Goal: Task Accomplishment & Management: Use online tool/utility

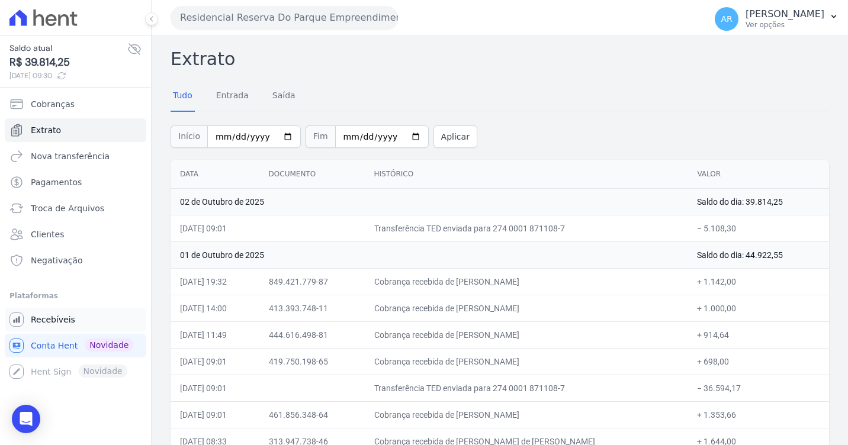
click at [65, 319] on span "Recebíveis" at bounding box center [53, 320] width 44 height 12
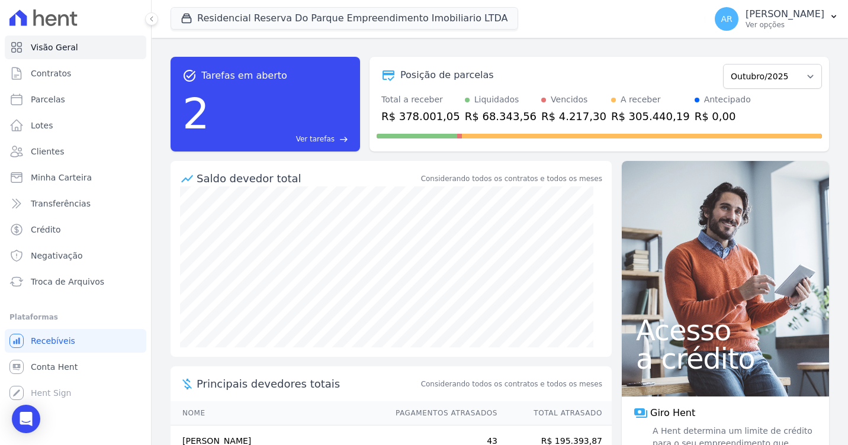
click at [54, 111] on ul "Visão Geral Contratos Parcelas Lotes Clientes Minha Carteira Transferências Cré…" at bounding box center [76, 165] width 142 height 258
click at [55, 104] on span "Parcelas" at bounding box center [48, 100] width 34 height 12
select select
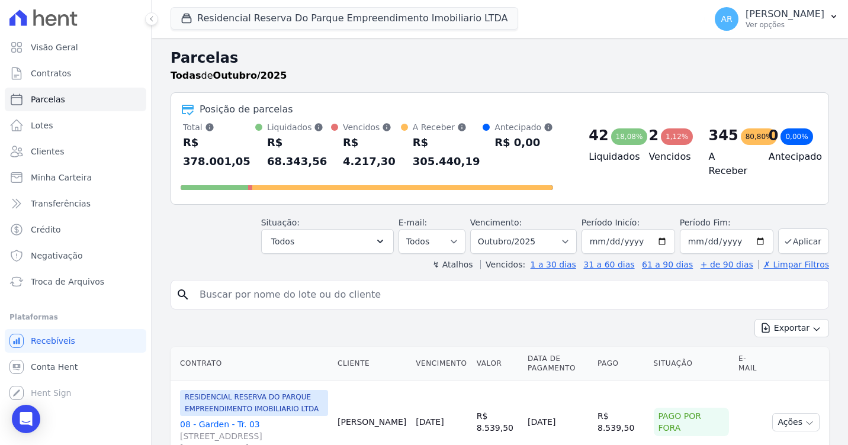
click at [305, 285] on input "search" at bounding box center [507, 295] width 631 height 24
type input "[PERSON_NAME]"
click at [754, 319] on button "Exportar" at bounding box center [791, 328] width 75 height 18
click at [294, 280] on div "search andressa gon" at bounding box center [500, 295] width 659 height 30
click at [288, 283] on input "[PERSON_NAME]" at bounding box center [507, 295] width 631 height 24
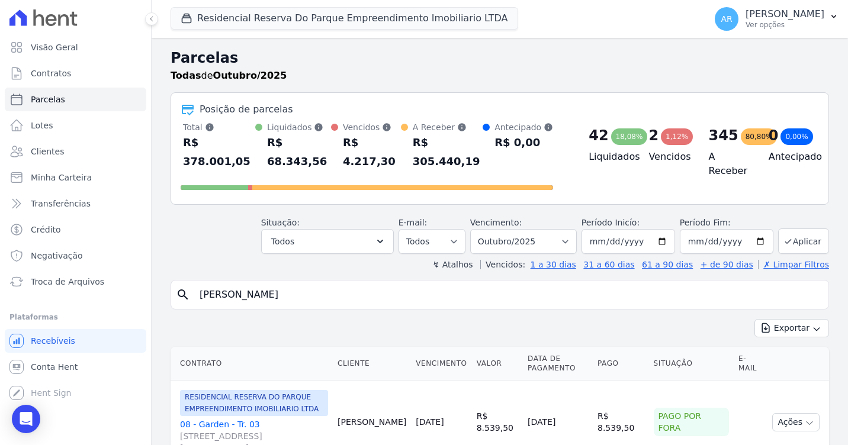
select select
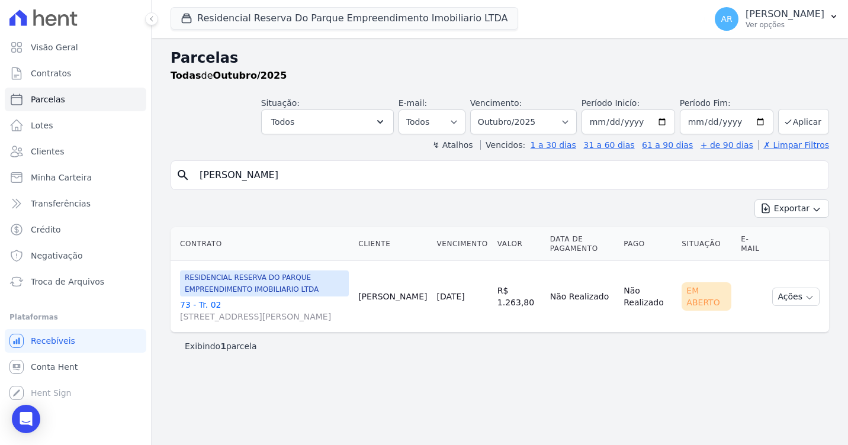
click at [211, 303] on link "73 - Tr. 02 Avenida Doutor José Bonifácio Coutinho Nogueira, 150, ANDAR 2 SALA …" at bounding box center [264, 311] width 169 height 24
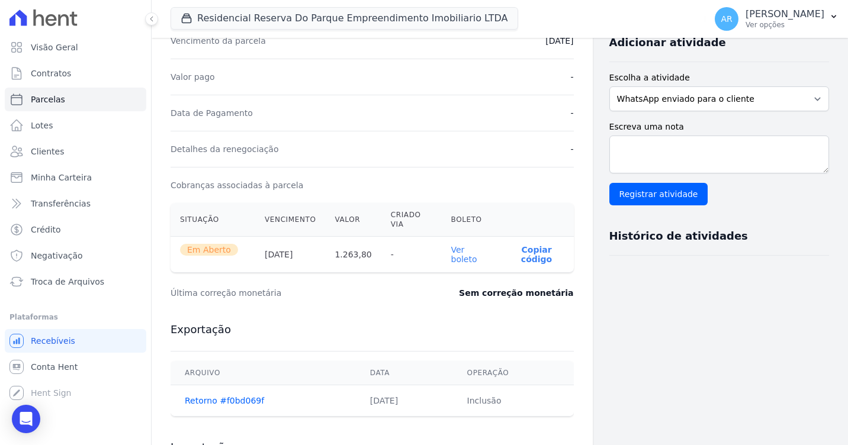
scroll to position [207, 0]
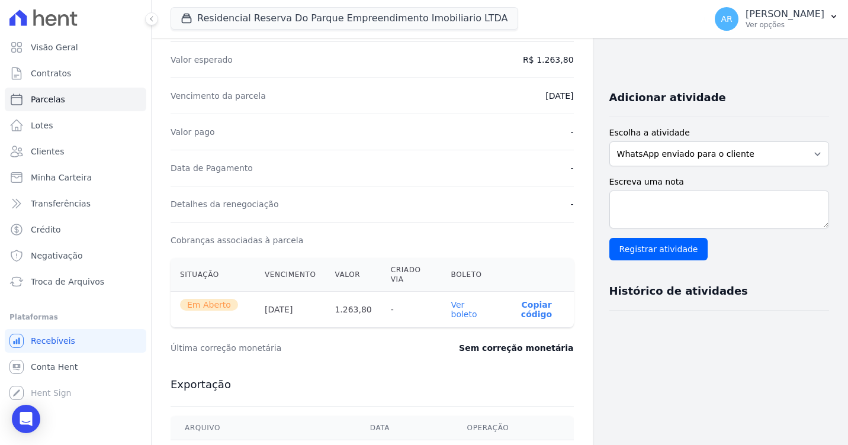
click at [461, 312] on link "Ver boleto" at bounding box center [464, 309] width 26 height 19
drag, startPoint x: 254, startPoint y: 311, endPoint x: 294, endPoint y: 298, distance: 42.1
click at [294, 298] on tr "Em Aberto 23/10/2025 1.263,80 - Ver boleto 00190.00009 03351.033000 00626.35217…" at bounding box center [372, 310] width 403 height 36
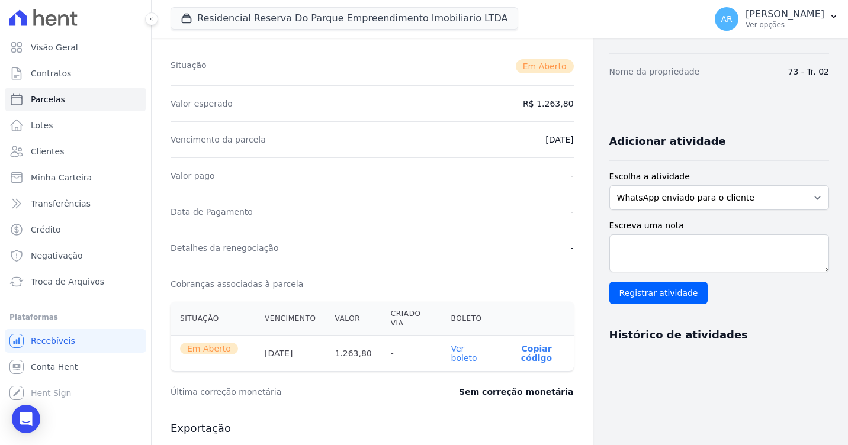
scroll to position [0, 0]
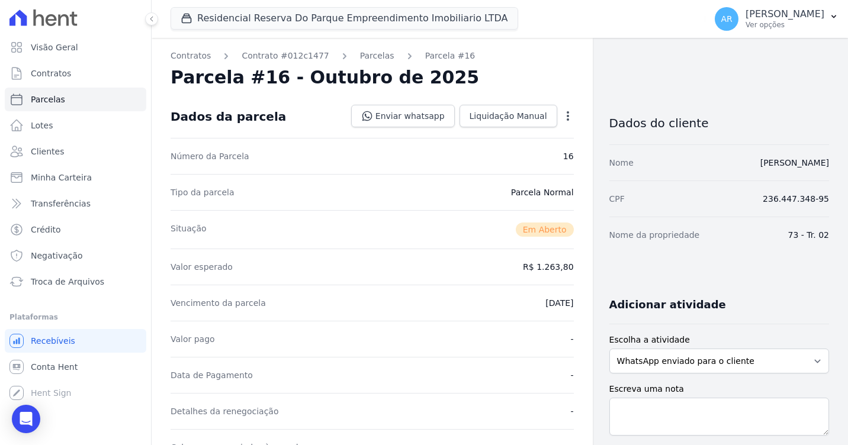
select select
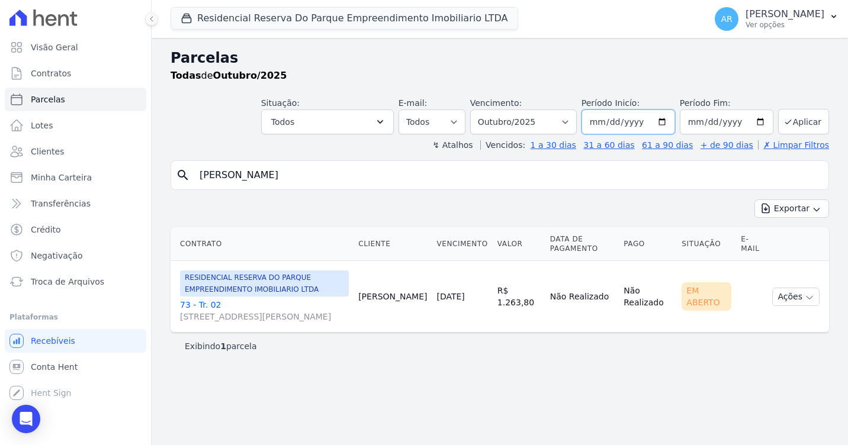
click at [622, 124] on input "2025-10-01" at bounding box center [629, 122] width 94 height 25
click at [576, 123] on select "Filtrar por período ──────── Todos os meses Dezembro/2023 Janeiro/2024 Fevereir…" at bounding box center [523, 122] width 107 height 25
select select "09/2025"
click at [487, 110] on select "Filtrar por período ──────── Todos os meses Dezembro/2023 Janeiro/2024 Fevereir…" at bounding box center [523, 122] width 107 height 25
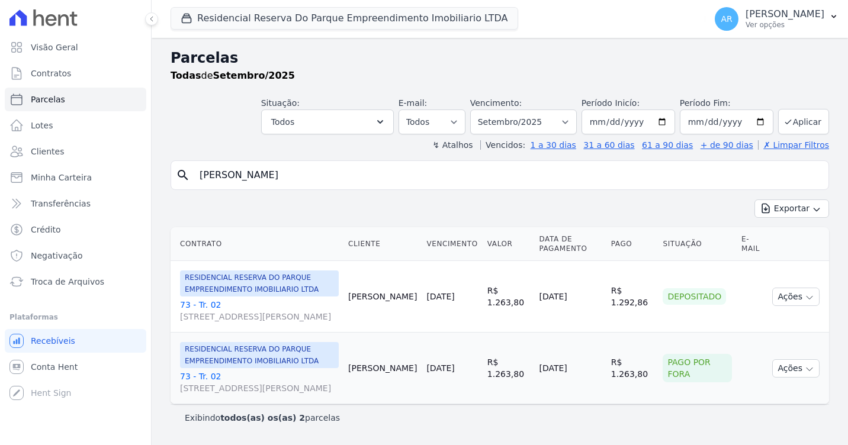
select select
click at [783, 117] on icon "submit" at bounding box center [787, 121] width 9 height 9
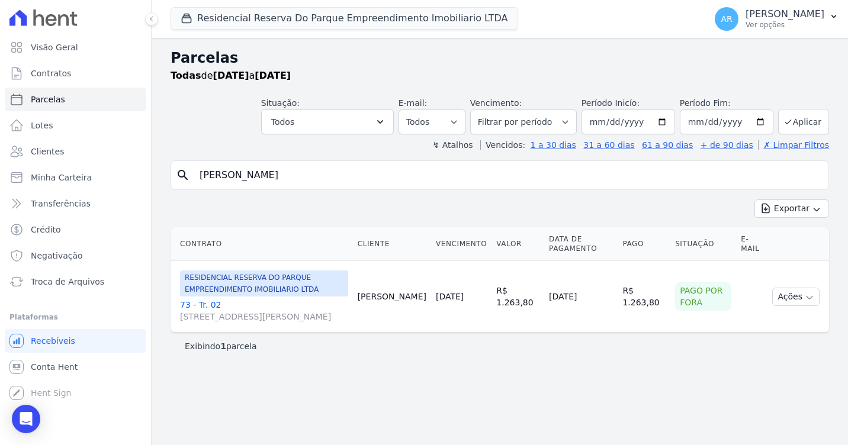
select select
drag, startPoint x: 685, startPoint y: 296, endPoint x: 711, endPoint y: 315, distance: 32.2
click at [711, 311] on div "Pago por fora" at bounding box center [703, 296] width 56 height 28
click at [220, 302] on link "73 - Tr. 02 Avenida Doutor José Bonifácio Coutinho Nogueira, 150, ANDAR 2 SALA …" at bounding box center [264, 311] width 168 height 24
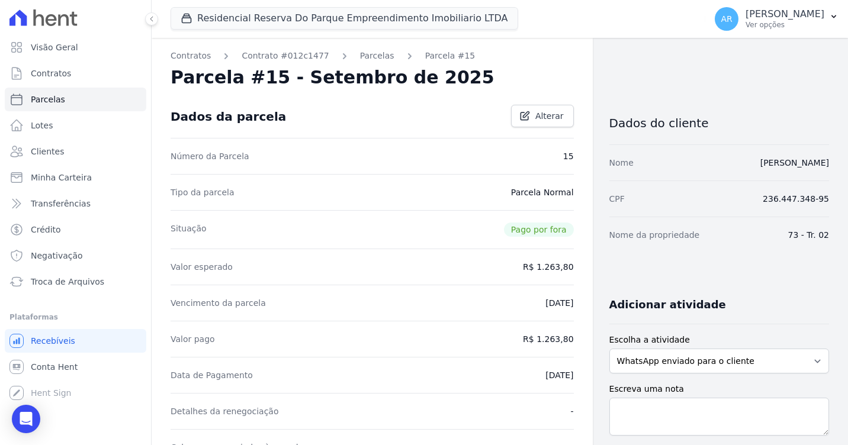
scroll to position [237, 0]
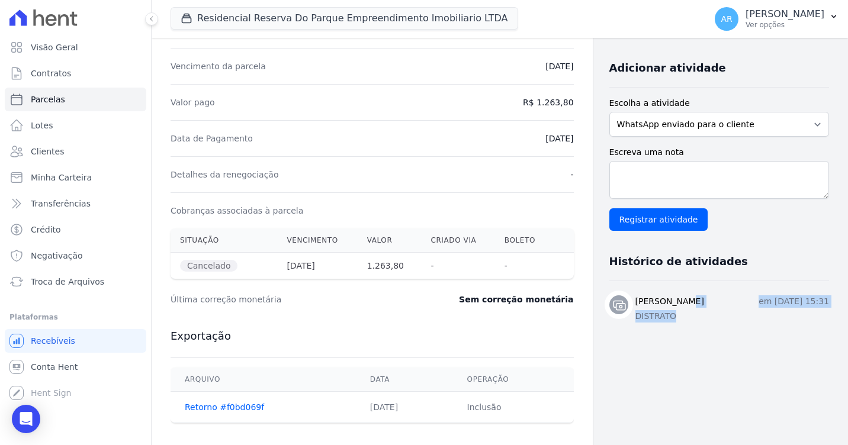
drag, startPoint x: 676, startPoint y: 322, endPoint x: 621, endPoint y: 319, distance: 54.6
click at [621, 319] on div "Artur Reis Nunes em 09 de Setembro de 2025, 15:31 DISTRATO" at bounding box center [719, 310] width 220 height 30
drag, startPoint x: 195, startPoint y: 268, endPoint x: 297, endPoint y: 266, distance: 102.5
click at [297, 266] on tr "Cancelado 23/09/2025 1.263,80 - -" at bounding box center [372, 266] width 403 height 27
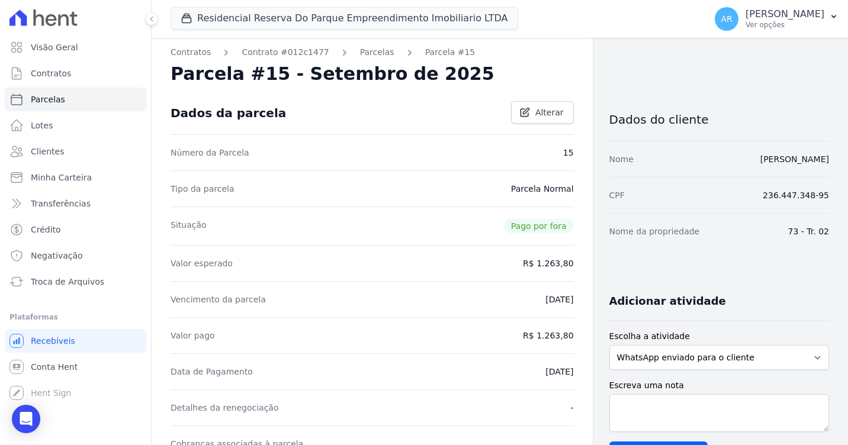
scroll to position [0, 0]
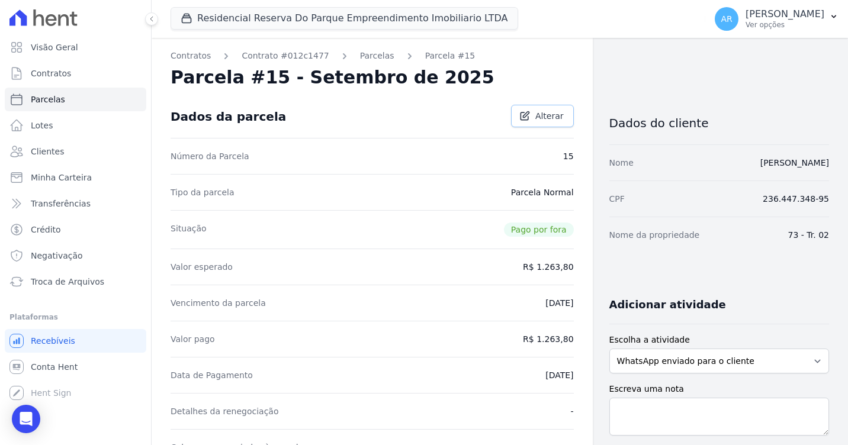
click at [544, 120] on span "Alterar" at bounding box center [549, 116] width 28 height 12
click at [536, 114] on span "Alterar" at bounding box center [549, 116] width 28 height 12
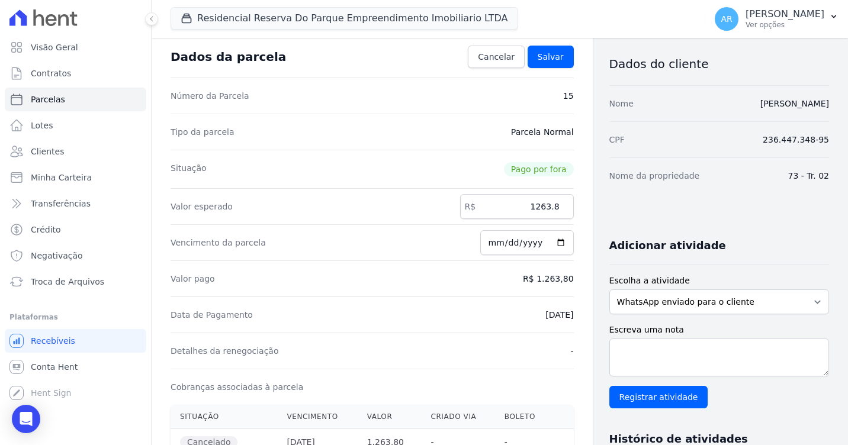
scroll to position [118, 0]
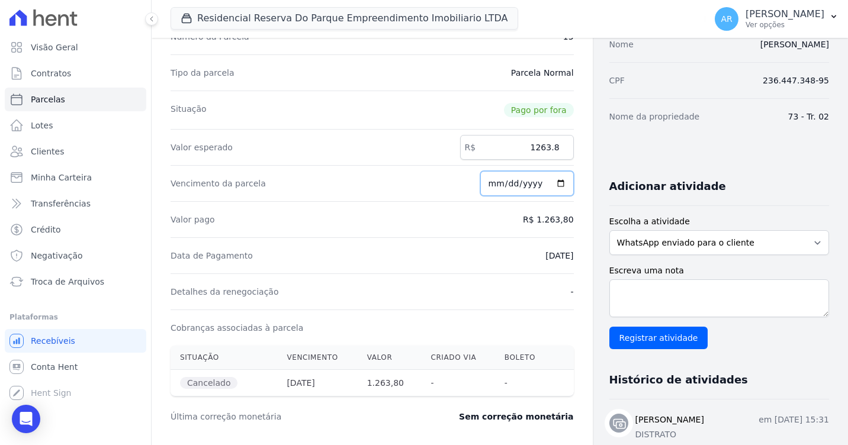
click at [493, 184] on input "2025-09-05" at bounding box center [527, 183] width 94 height 25
type input "2025-02-01"
click at [497, 176] on input "date" at bounding box center [527, 183] width 94 height 25
click at [493, 182] on input "date" at bounding box center [527, 183] width 94 height 25
type input "2025-10-02"
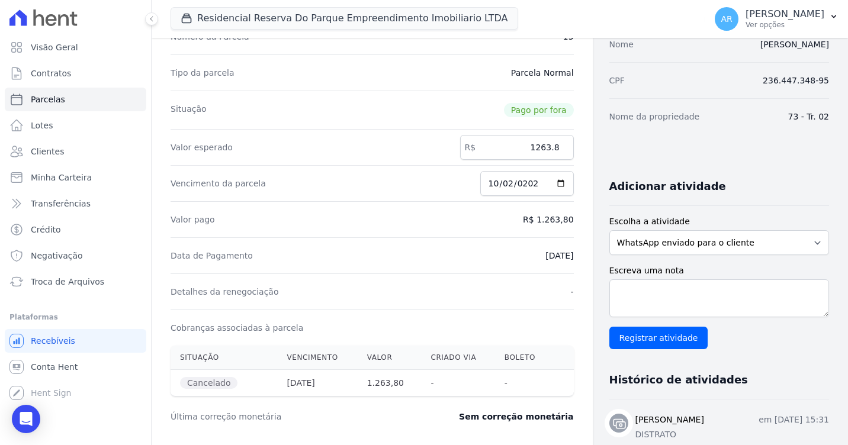
click at [476, 215] on div "Valor pago R$ 1.263,80" at bounding box center [372, 219] width 403 height 36
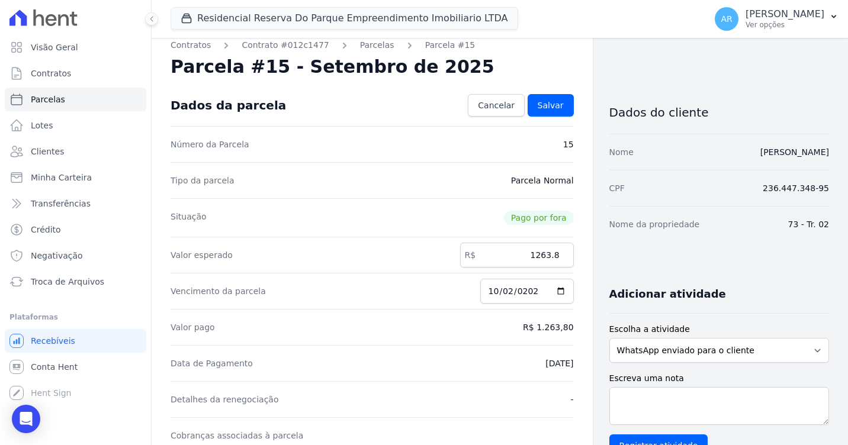
scroll to position [0, 0]
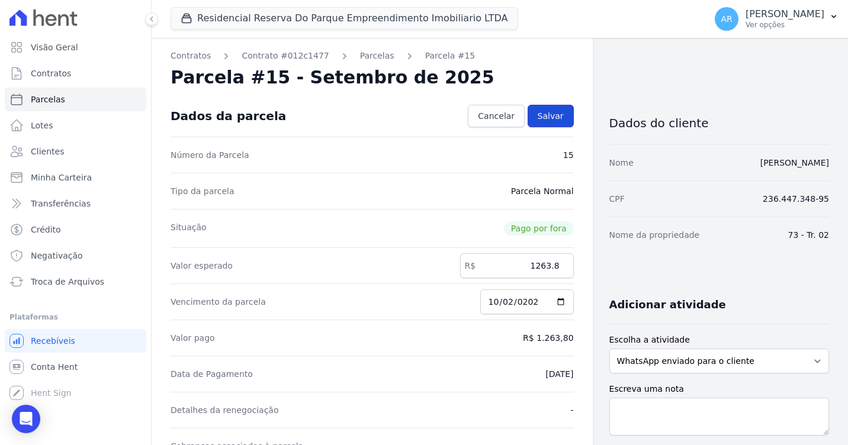
click at [538, 114] on span "Salvar" at bounding box center [551, 116] width 26 height 12
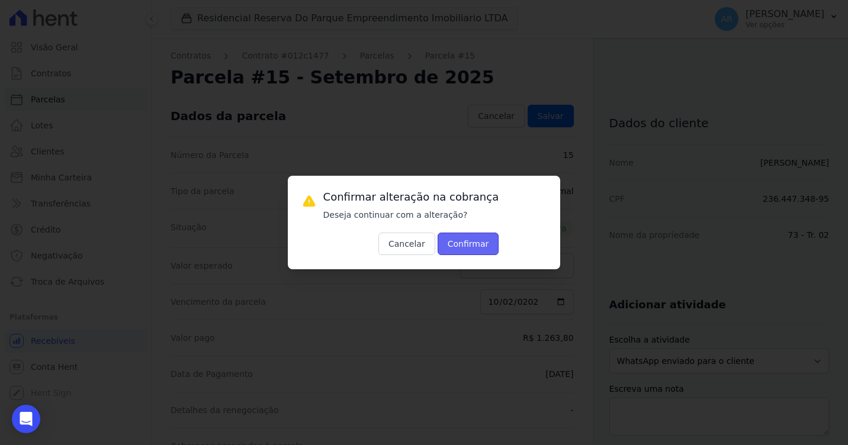
click at [439, 245] on button "Confirmar" at bounding box center [469, 244] width 62 height 23
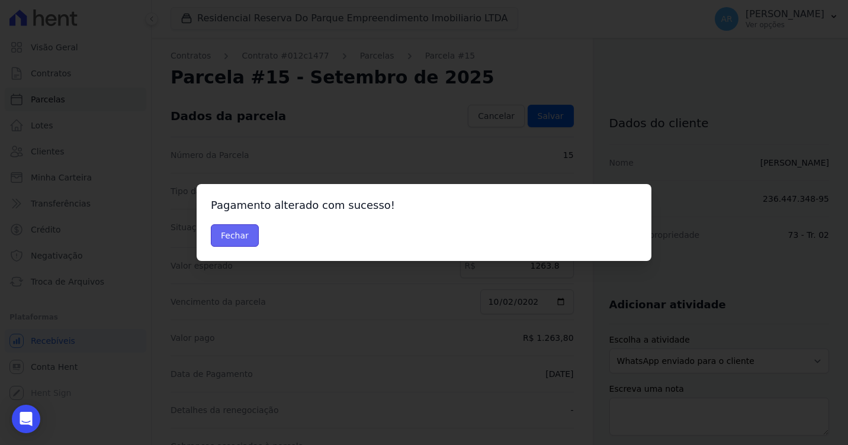
click at [216, 235] on button "Fechar" at bounding box center [235, 235] width 48 height 23
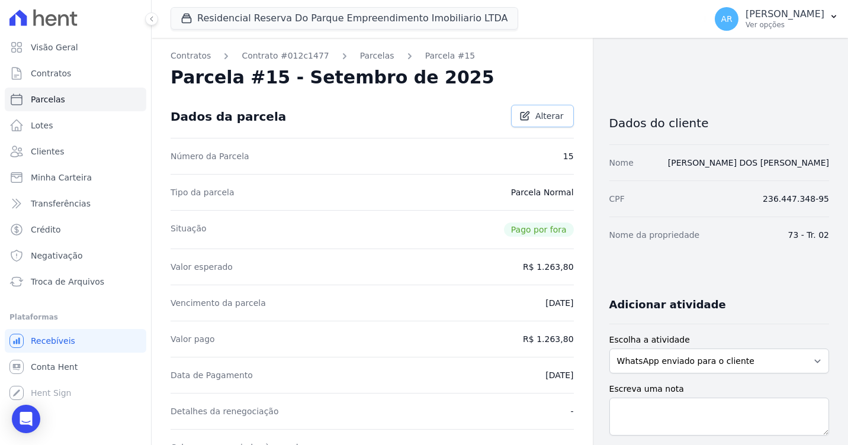
click at [511, 122] on link "Alterar" at bounding box center [542, 116] width 63 height 23
click at [535, 121] on span "Alterar" at bounding box center [549, 116] width 28 height 12
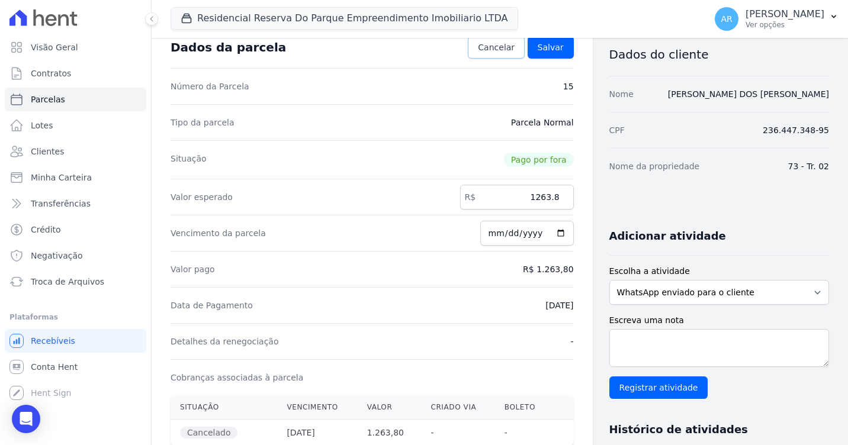
scroll to position [9, 0]
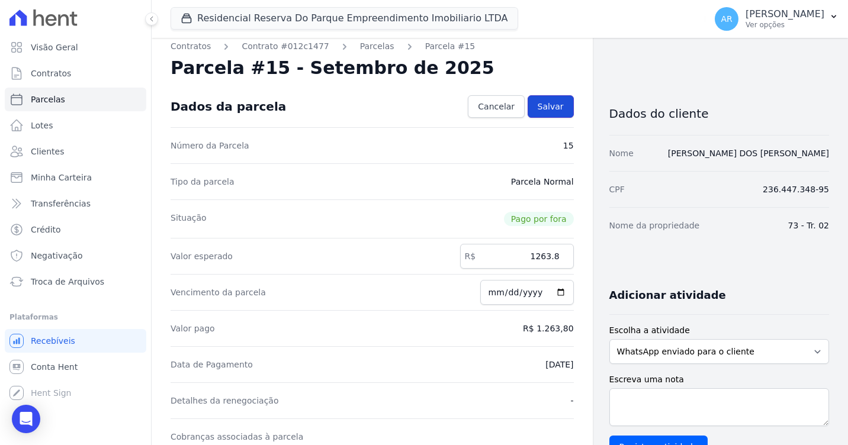
click at [558, 117] on link "Salvar" at bounding box center [551, 106] width 46 height 23
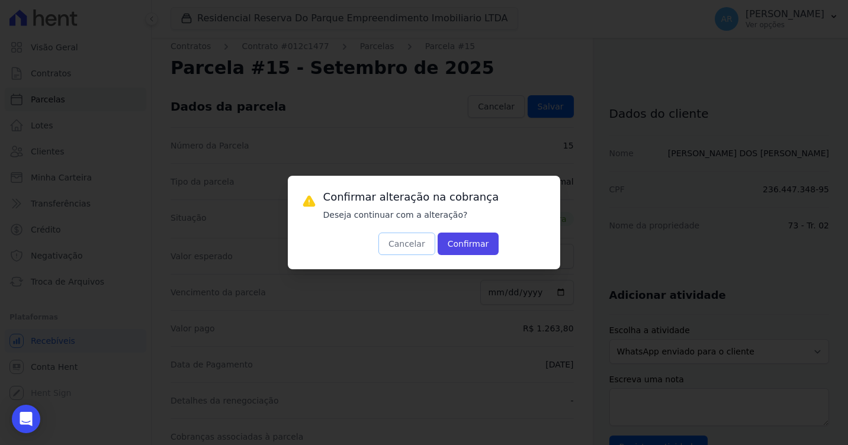
click at [395, 242] on button "Cancelar" at bounding box center [406, 244] width 57 height 23
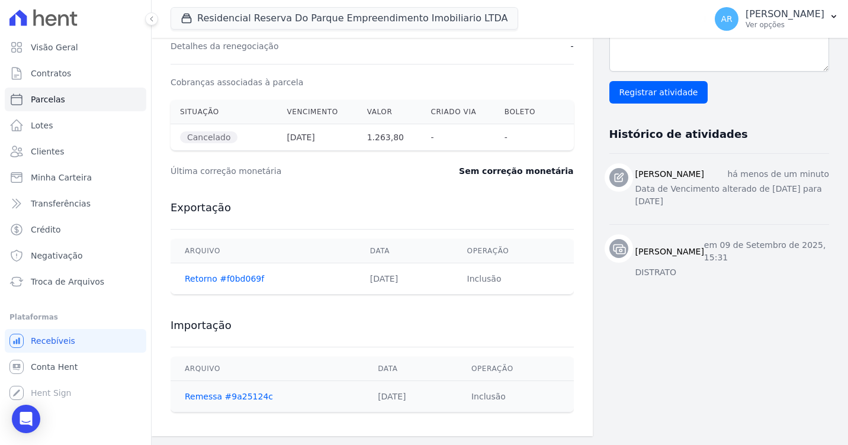
scroll to position [365, 0]
click at [57, 280] on span "Troca de Arquivos" at bounding box center [67, 282] width 73 height 12
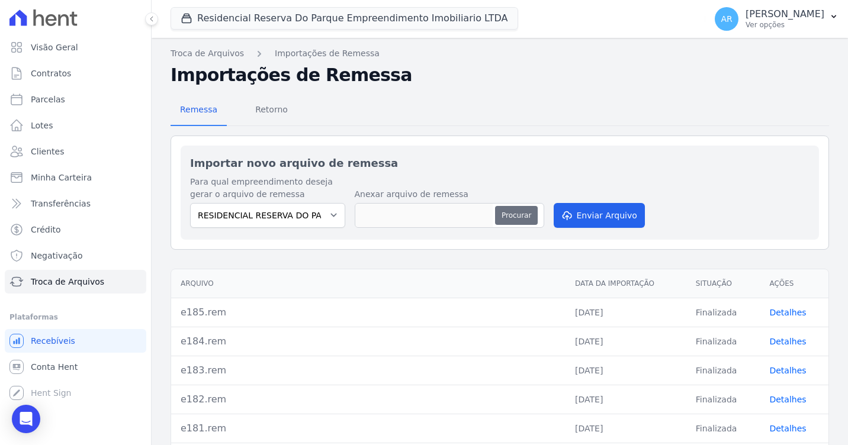
click at [500, 219] on button "Procurar" at bounding box center [516, 215] width 43 height 19
type input "e186.rem"
click at [576, 225] on button "Enviar Arquivo" at bounding box center [599, 215] width 91 height 25
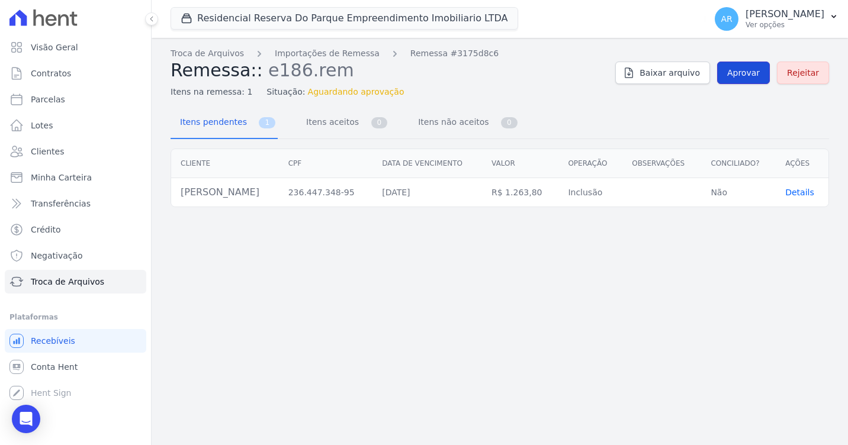
click at [744, 82] on link "Aprovar" at bounding box center [743, 73] width 53 height 23
click at [335, 52] on link "Importações de Remessa" at bounding box center [327, 53] width 105 height 12
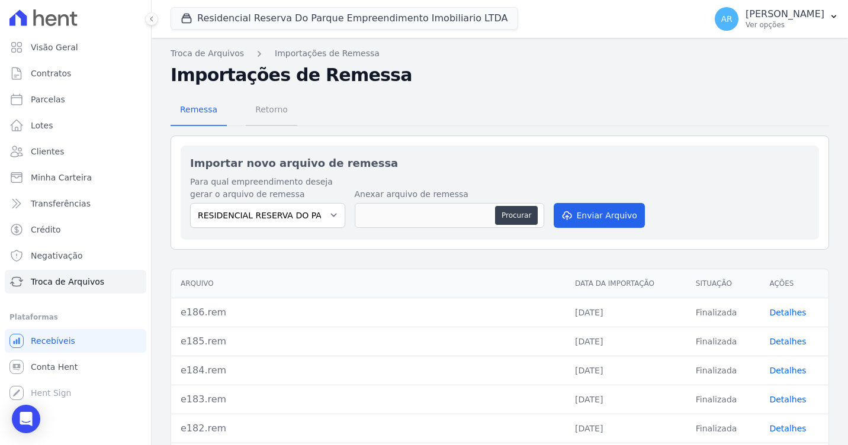
click at [268, 113] on span "Retorno" at bounding box center [271, 110] width 47 height 24
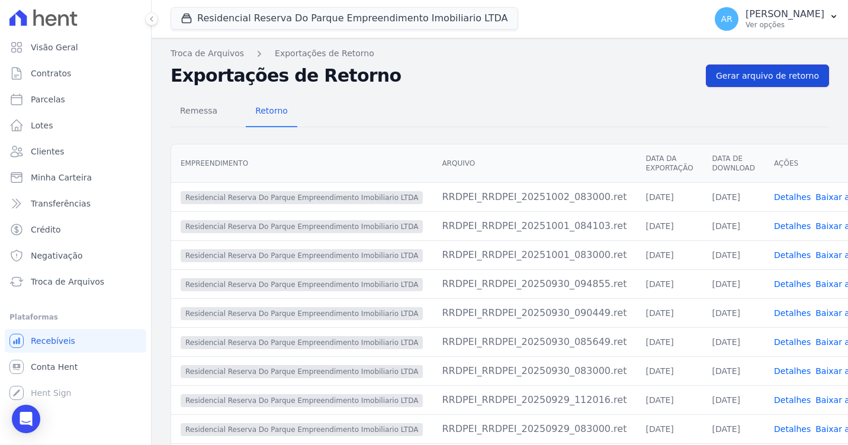
click at [735, 65] on link "Gerar arquivo de retorno" at bounding box center [767, 76] width 123 height 23
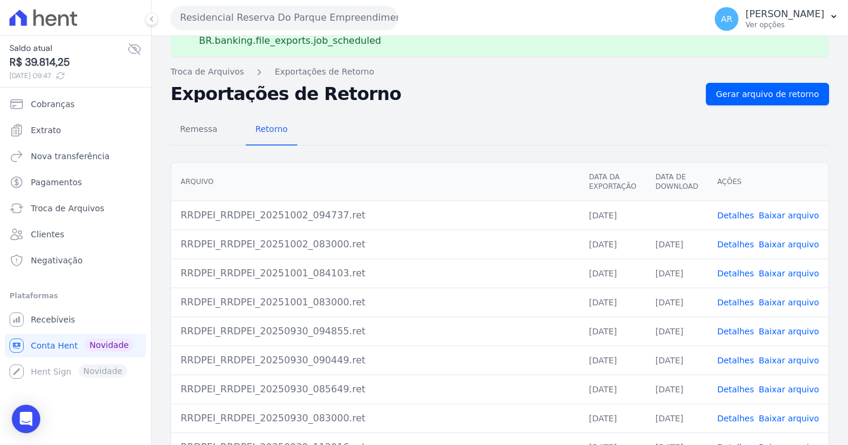
scroll to position [59, 0]
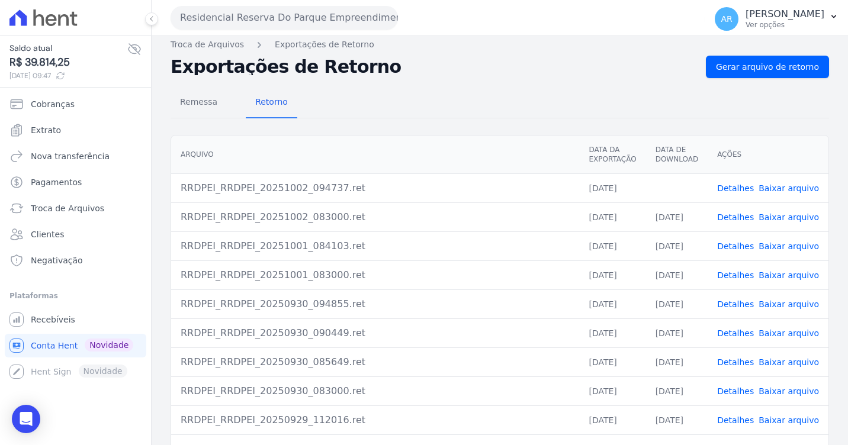
click at [728, 184] on link "Detalhes" at bounding box center [735, 188] width 37 height 9
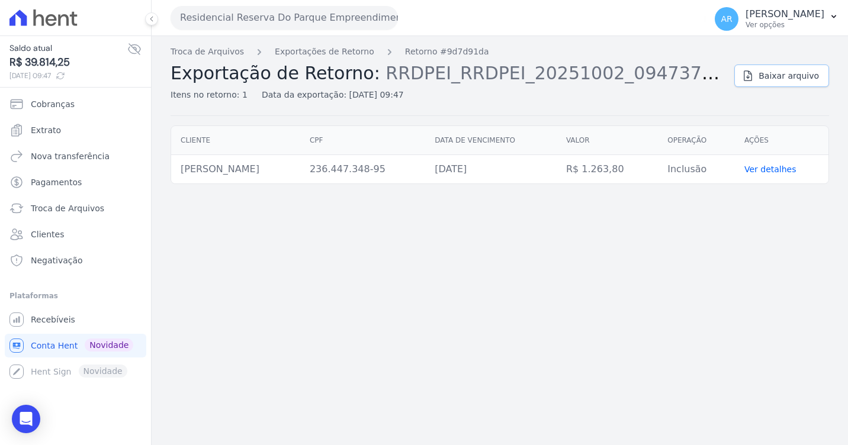
click at [801, 80] on span "Baixar arquivo" at bounding box center [789, 76] width 60 height 12
click at [762, 68] on link "Baixar arquivo" at bounding box center [781, 76] width 95 height 23
click at [40, 311] on link "Recebíveis" at bounding box center [76, 320] width 142 height 24
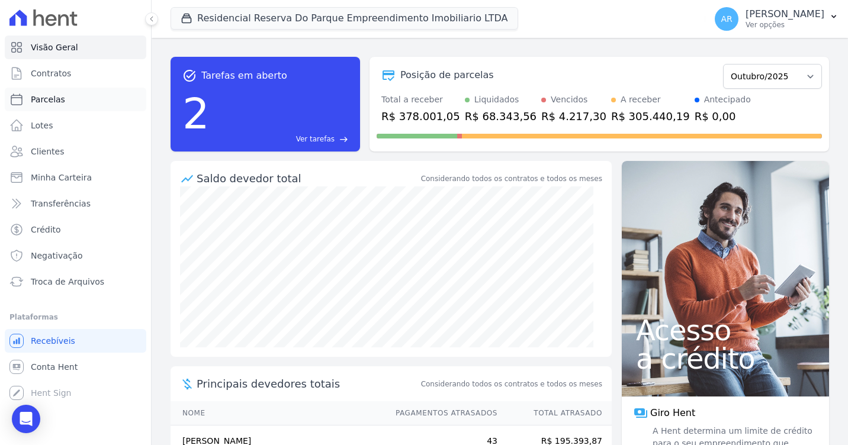
click at [53, 102] on span "Parcelas" at bounding box center [48, 100] width 34 height 12
select select
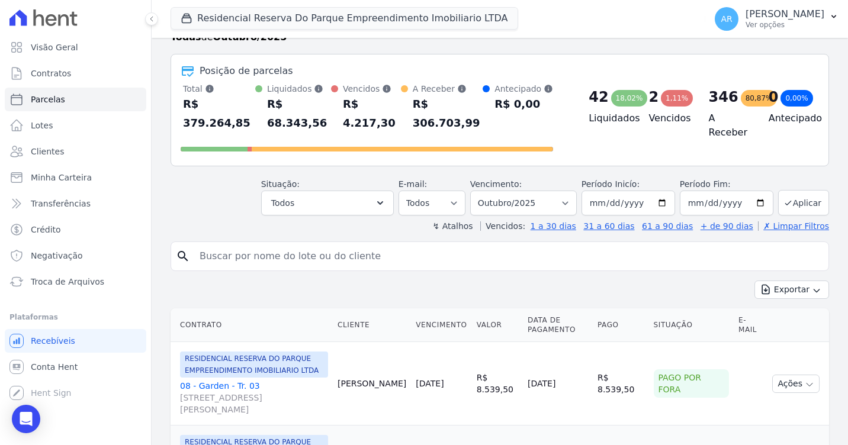
scroll to position [59, 0]
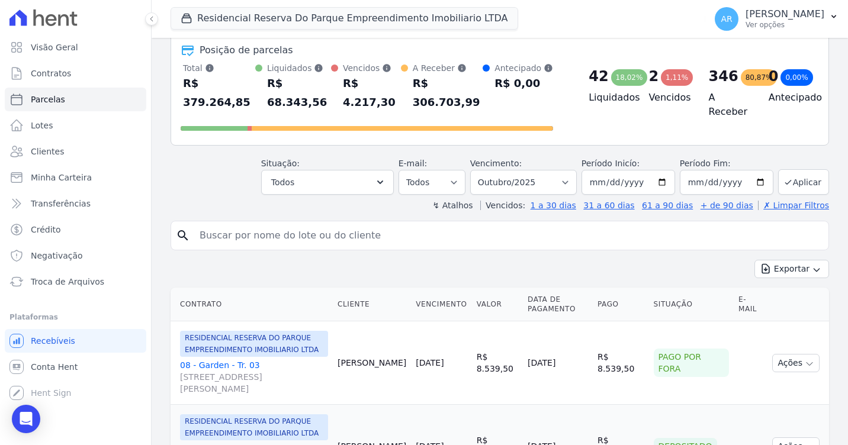
click at [374, 224] on input "search" at bounding box center [507, 236] width 631 height 24
type input "andressa gon"
select select
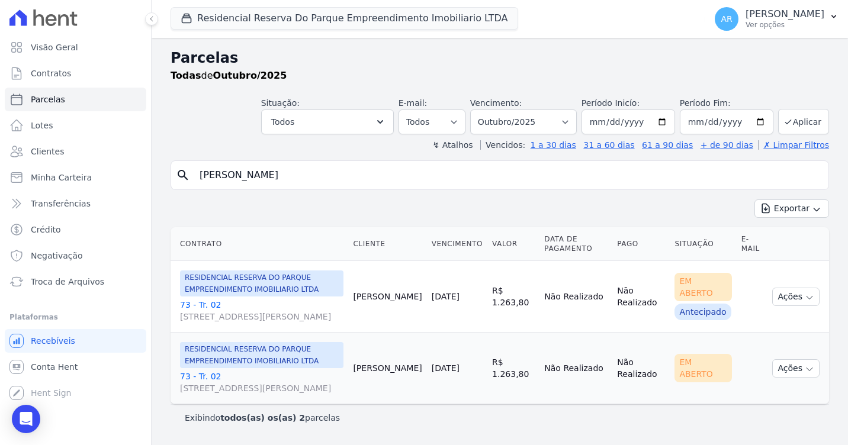
scroll to position [19, 0]
click at [200, 299] on link "73 - Tr. 02 Avenida Doutor José Bonifácio Coutinho Nogueira, 150, ANDAR 2 SALA …" at bounding box center [261, 311] width 163 height 24
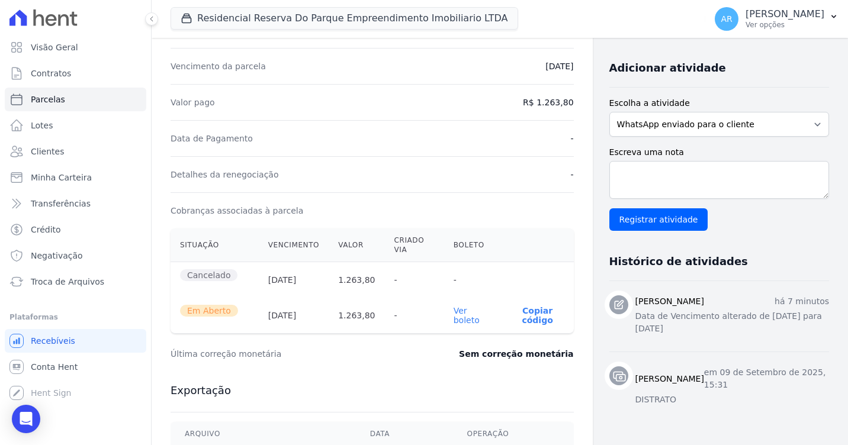
scroll to position [296, 0]
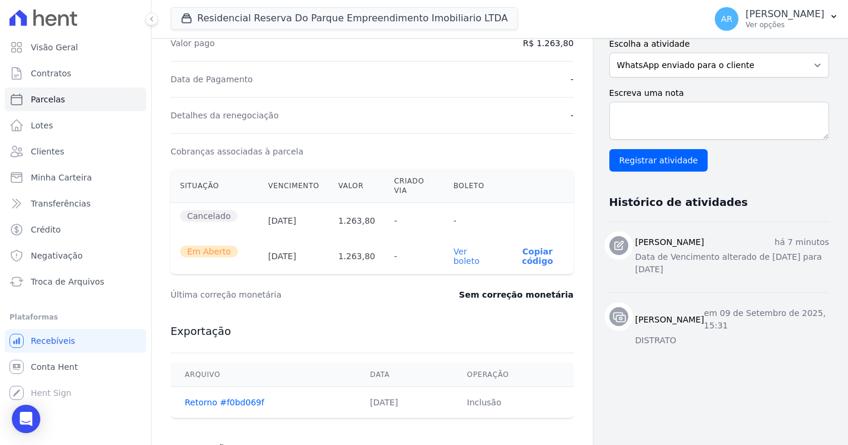
click at [463, 249] on link "Ver boleto" at bounding box center [467, 256] width 26 height 19
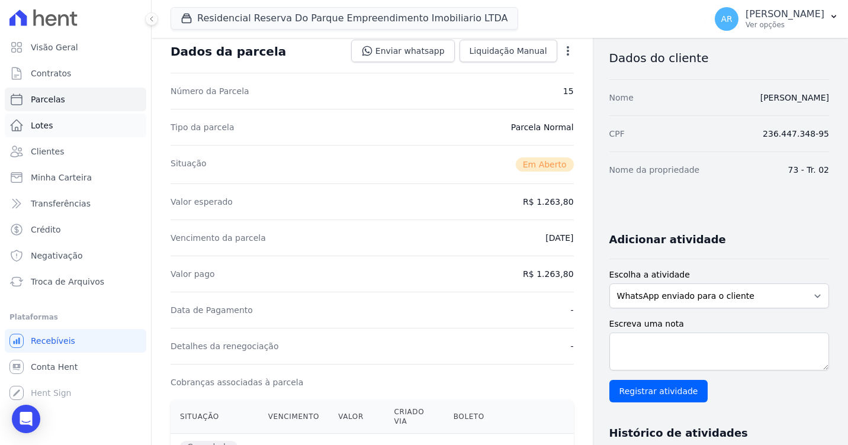
scroll to position [59, 0]
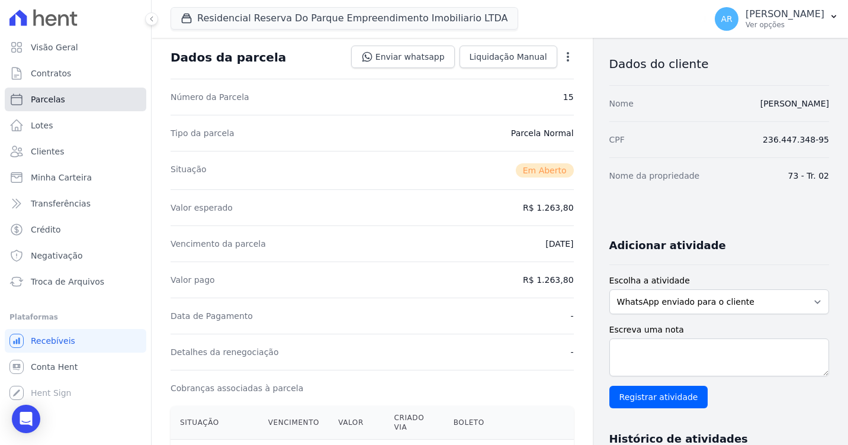
click at [63, 97] on link "Parcelas" at bounding box center [76, 100] width 142 height 24
select select
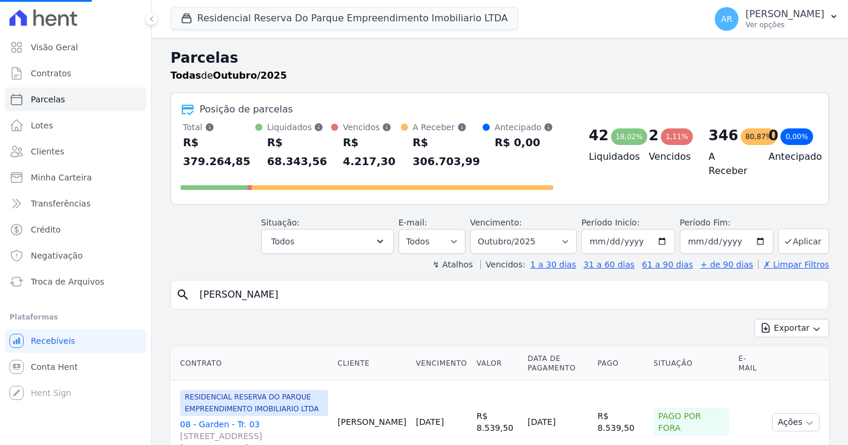
click at [238, 283] on input "andressa gon" at bounding box center [507, 295] width 631 height 24
select select
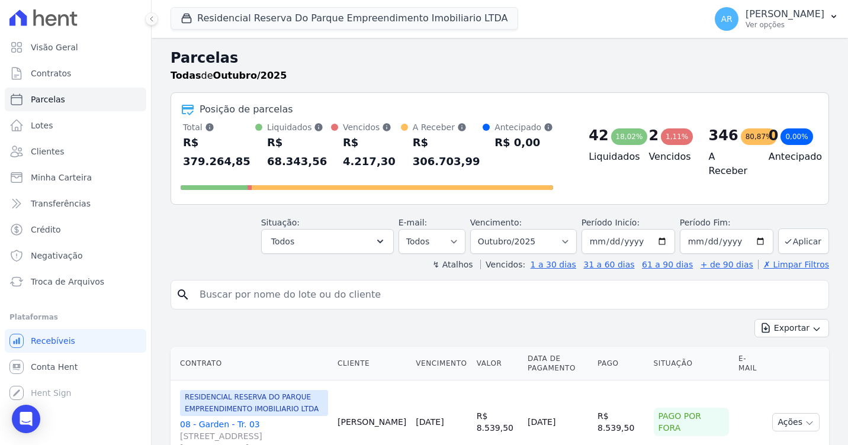
click at [240, 283] on input "search" at bounding box center [507, 295] width 631 height 24
type input "BEATRIZ"
select select
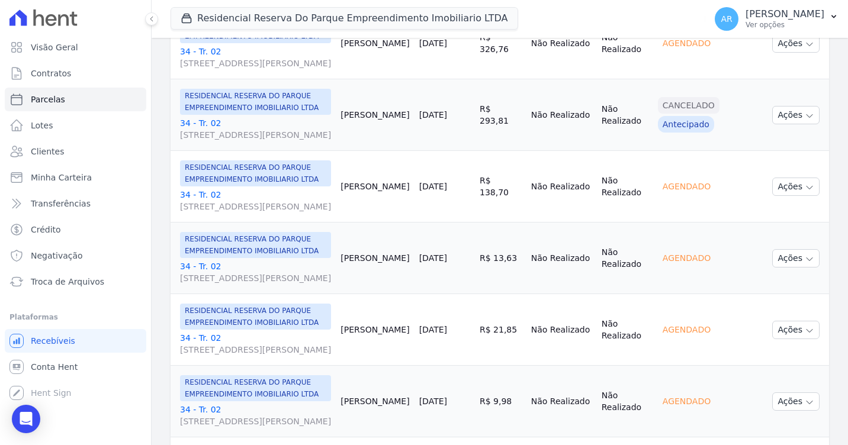
scroll to position [1421, 0]
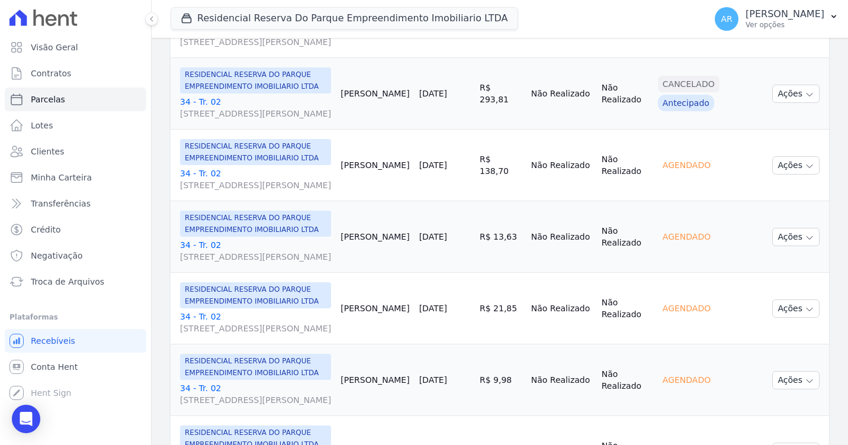
drag, startPoint x: 477, startPoint y: 141, endPoint x: 515, endPoint y: 136, distance: 37.7
drag, startPoint x: 515, startPoint y: 136, endPoint x: 538, endPoint y: 158, distance: 31.8
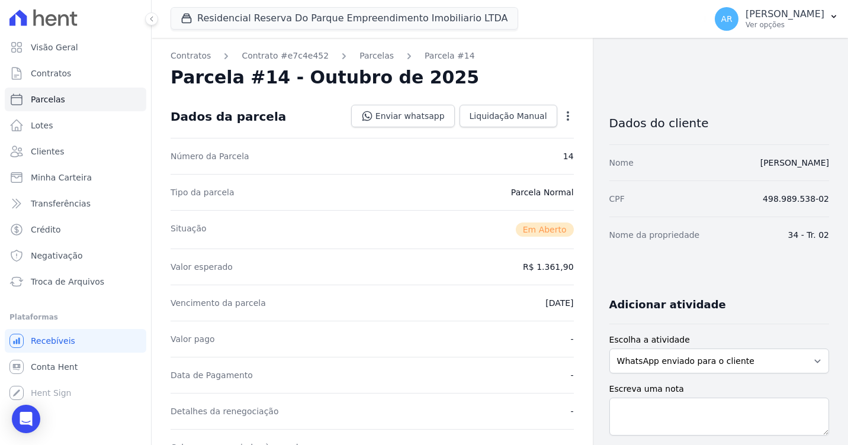
drag, startPoint x: 522, startPoint y: 278, endPoint x: 568, endPoint y: 272, distance: 46.0
click at [568, 272] on div "Contratos Contrato #e7c4e452 Parcelas Parcela #14 Parcela #14 - Outubro de 2025…" at bounding box center [372, 429] width 441 height 783
drag, startPoint x: 568, startPoint y: 272, endPoint x: 494, endPoint y: 271, distance: 74.0
click at [494, 271] on div "Valor esperado R$ 1.361,90" at bounding box center [372, 267] width 403 height 36
click at [567, 115] on icon "button" at bounding box center [568, 115] width 2 height 9
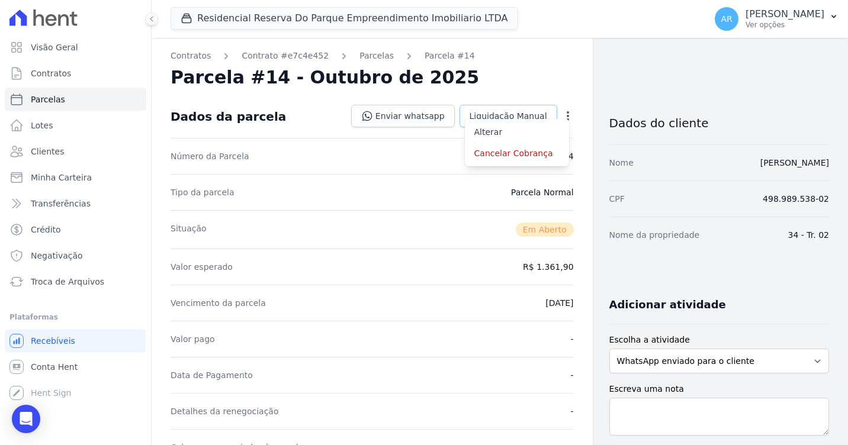
click at [478, 115] on span "Liquidação Manual" at bounding box center [509, 116] width 78 height 12
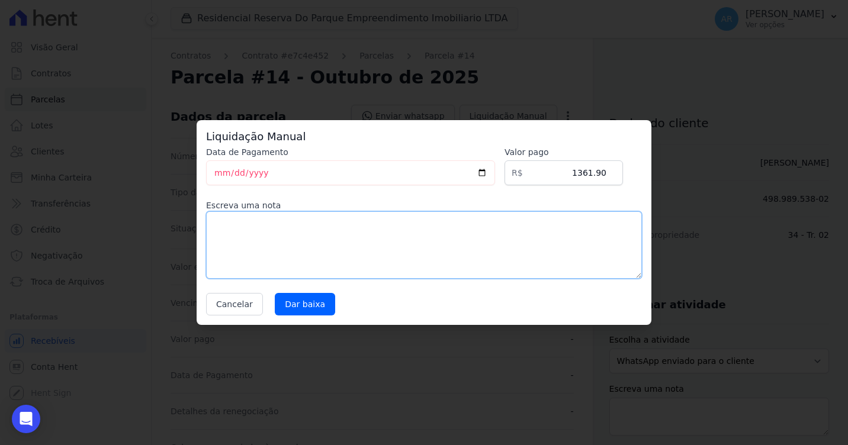
click at [444, 214] on textarea at bounding box center [424, 245] width 436 height 68
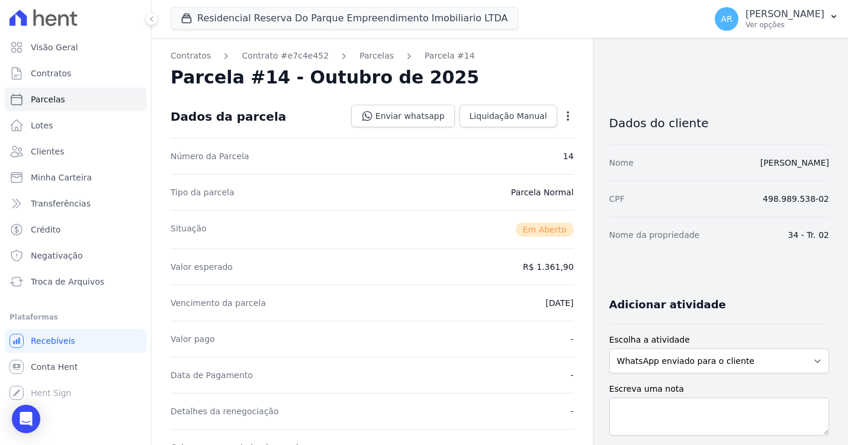
click at [562, 117] on icon "button" at bounding box center [568, 116] width 12 height 12
click at [513, 153] on link "Cancelar Cobrança" at bounding box center [517, 153] width 104 height 21
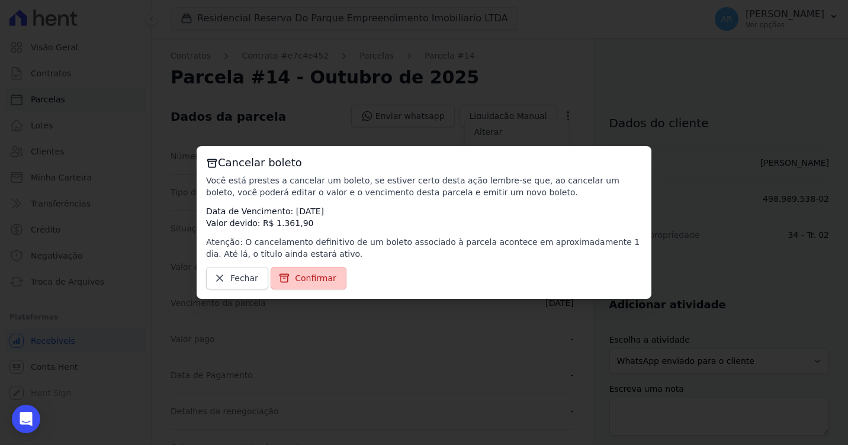
click at [301, 284] on span "Confirmar" at bounding box center [315, 278] width 41 height 12
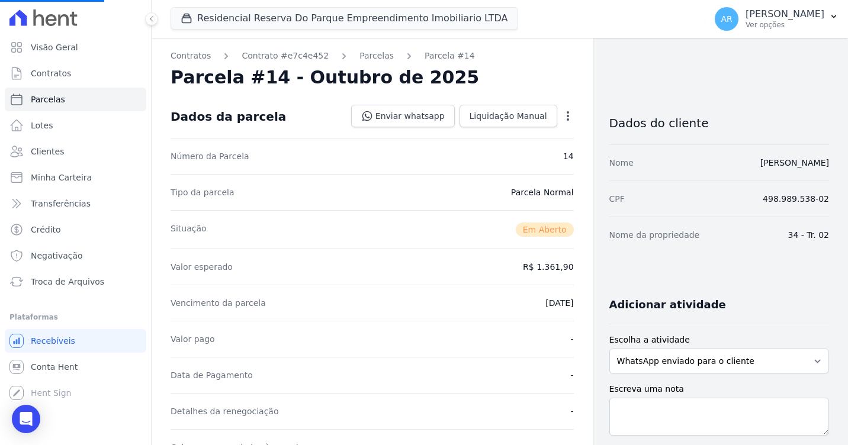
scroll to position [59, 0]
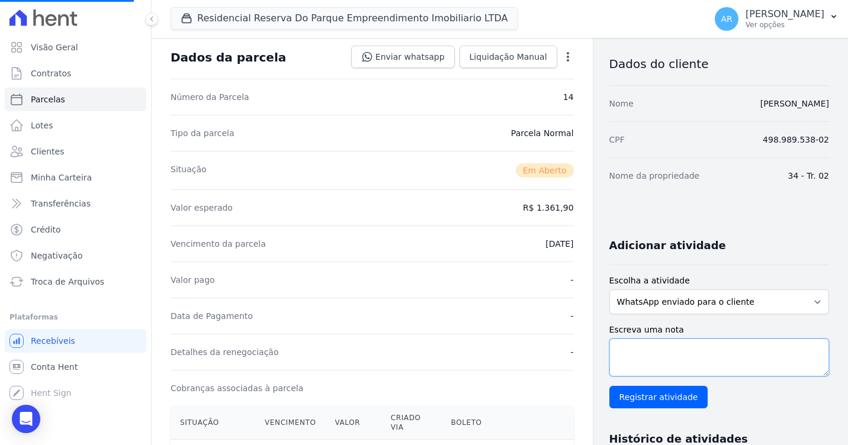
click at [674, 355] on textarea "Escreva uma nota" at bounding box center [719, 358] width 220 height 38
type textarea "P"
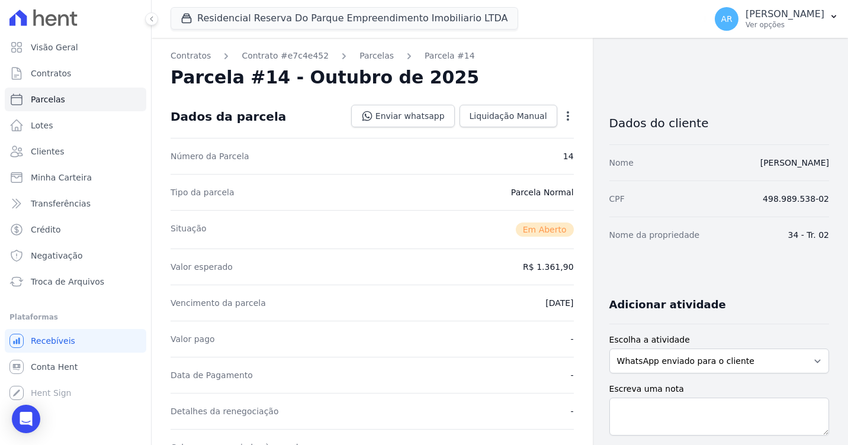
click at [557, 114] on div "Open options Alterar Cancelar Cobrança Cancelar boleto Você está prestes a canc…" at bounding box center [565, 117] width 17 height 20
click at [567, 116] on icon "button" at bounding box center [568, 115] width 2 height 9
click at [535, 152] on link "Cancelar Cobrança" at bounding box center [517, 153] width 104 height 21
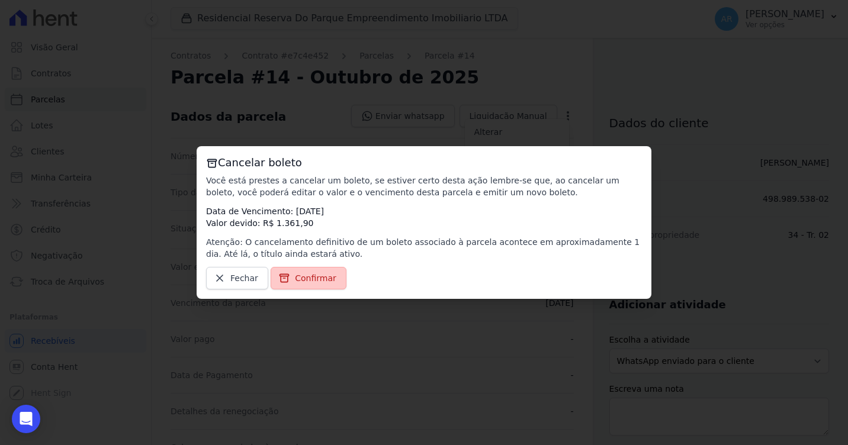
click at [316, 287] on link "Confirmar" at bounding box center [309, 278] width 76 height 23
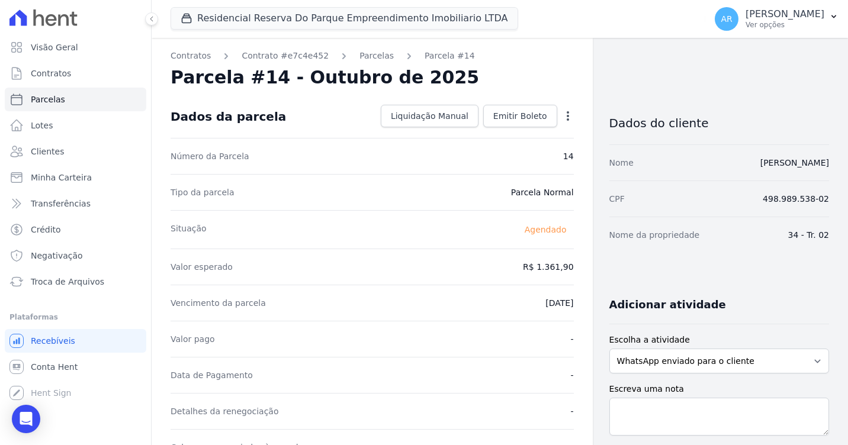
click at [562, 118] on icon "button" at bounding box center [568, 116] width 12 height 12
click at [580, 50] on div "Contratos Contrato #e7c4e452 [GEOGRAPHIC_DATA] Parcela #14 [GEOGRAPHIC_DATA] #1…" at bounding box center [372, 420] width 441 height 764
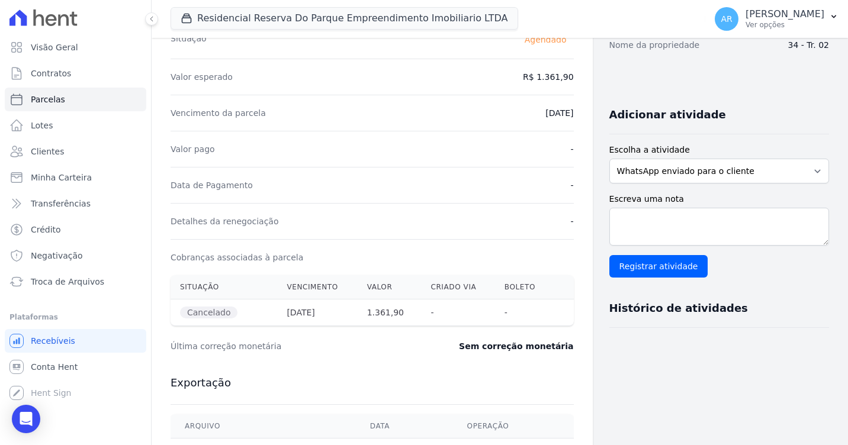
scroll to position [188, 0]
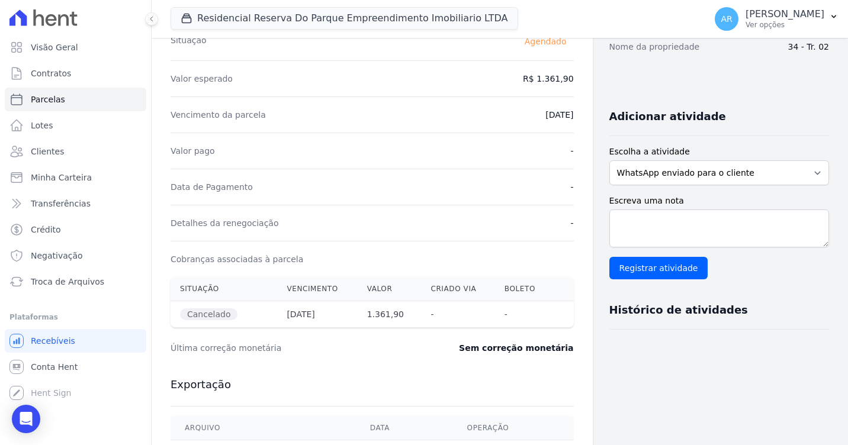
click at [660, 200] on label "Escreva uma nota" at bounding box center [719, 201] width 220 height 12
click at [660, 210] on textarea "Escreva uma nota" at bounding box center [719, 229] width 220 height 38
click at [661, 215] on textarea "Escreva uma nota" at bounding box center [719, 229] width 220 height 38
click at [715, 223] on textarea "Cliente solicitou o reparcelamento da p" at bounding box center [719, 229] width 220 height 38
drag, startPoint x: 761, startPoint y: 223, endPoint x: 680, endPoint y: 223, distance: 80.5
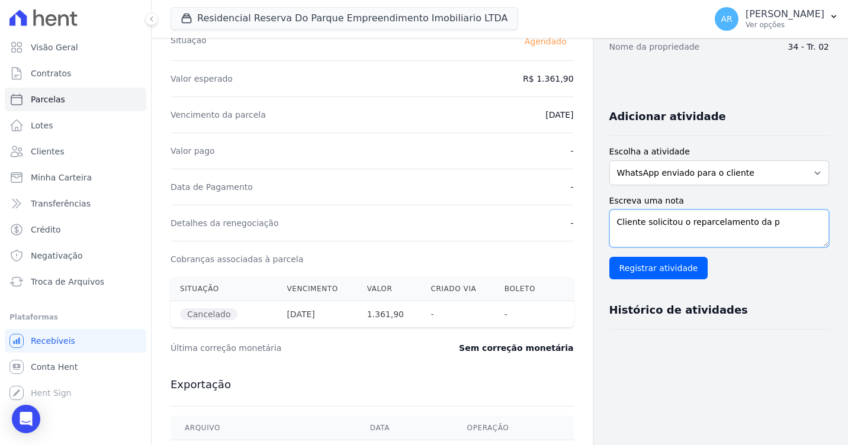
click at [680, 223] on textarea "Cliente solicitou o reparcelamento da p" at bounding box center [719, 229] width 220 height 38
paste textarea "10/10"
paste textarea "10/11"
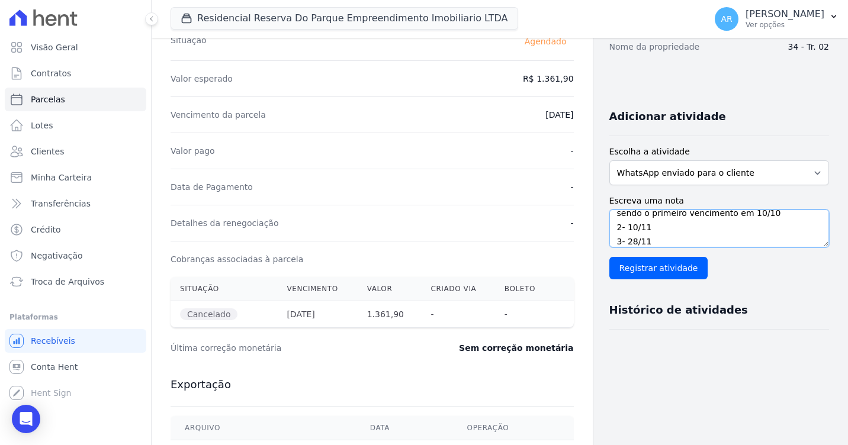
type textarea "Cliente solicitou parcelamento do boleto em 3x, sendo o primeiro vencimento em …"
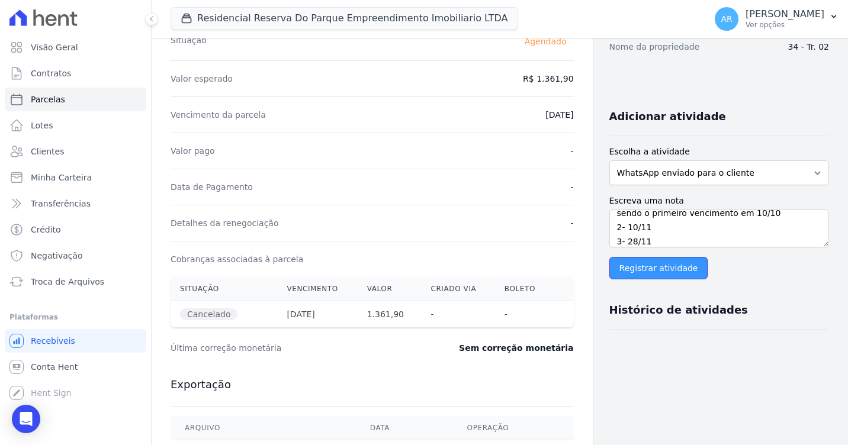
click at [654, 266] on input "Registrar atividade" at bounding box center [658, 268] width 99 height 23
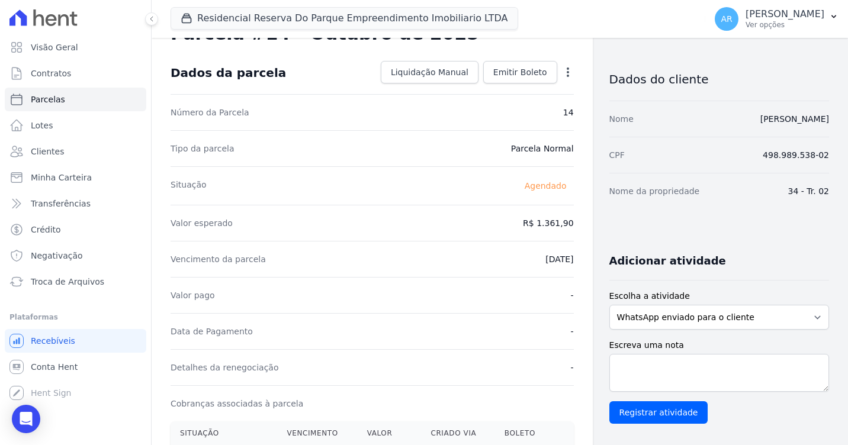
scroll to position [0, 0]
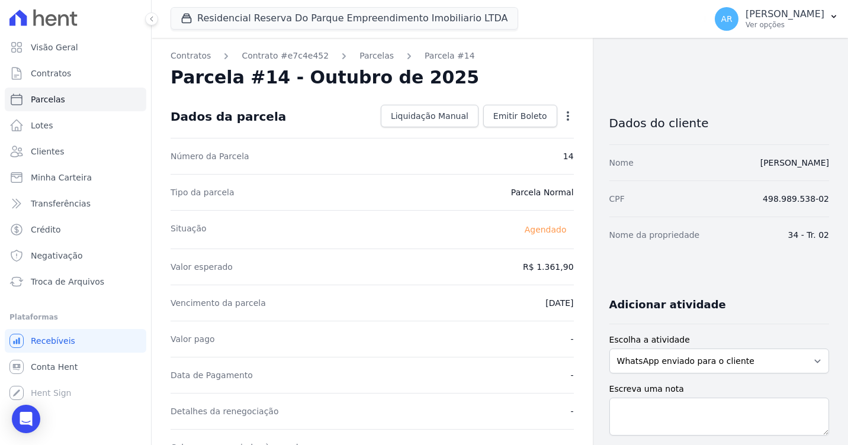
click at [570, 111] on div "Contratos Contrato #e7c4e452 Parcelas Parcela #14 Parcela #14 - Outubro de 2025…" at bounding box center [372, 420] width 441 height 764
click at [563, 117] on icon "button" at bounding box center [568, 116] width 12 height 12
click at [523, 36] on div "Residencial Reserva Do Parque Empreendimento Imobiliario LTDA Você possui apena…" at bounding box center [436, 18] width 530 height 39
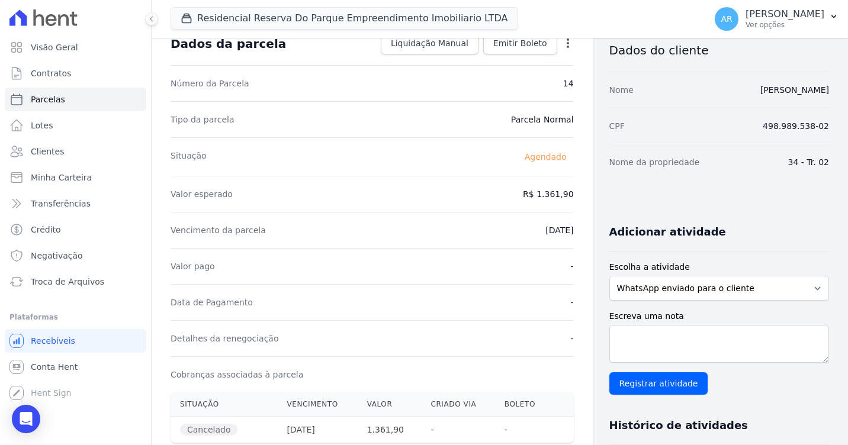
scroll to position [237, 0]
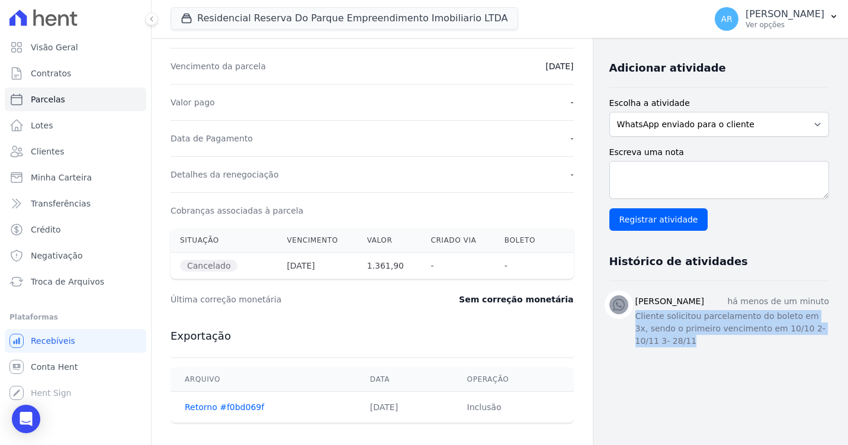
drag, startPoint x: 650, startPoint y: 357, endPoint x: 628, endPoint y: 312, distance: 50.1
click at [628, 312] on li "Artur Reis Nunes há menos de um minuto Cliente solicitou parcelamento do boleto…" at bounding box center [719, 322] width 220 height 83
copy p "Cliente solicitou parcelamento do boleto em 3x, sendo o primeiro vencimento em …"
click at [49, 288] on link "Troca de Arquivos" at bounding box center [76, 282] width 142 height 24
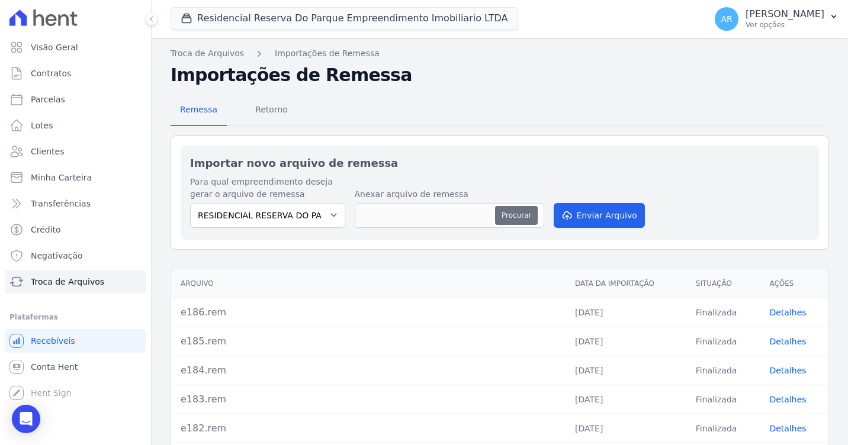
click at [512, 213] on button "Procurar" at bounding box center [516, 215] width 43 height 19
type input "RRDPEI_RRDPEI_20251002_094737.ret"
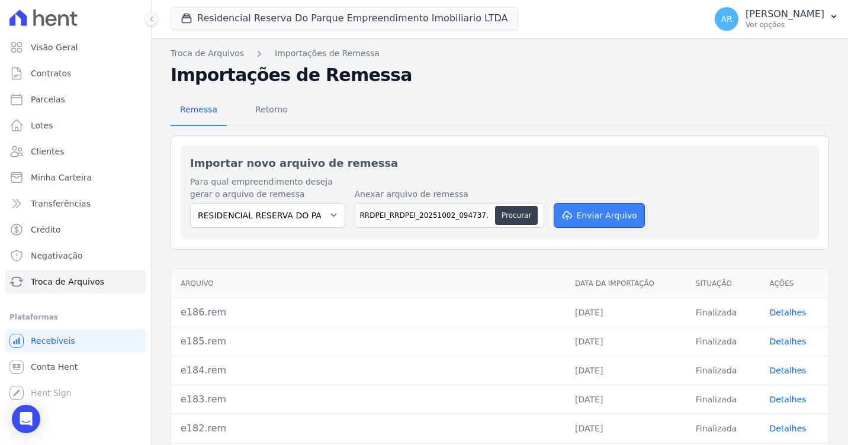
click at [599, 220] on button "Enviar Arquivo" at bounding box center [599, 215] width 91 height 25
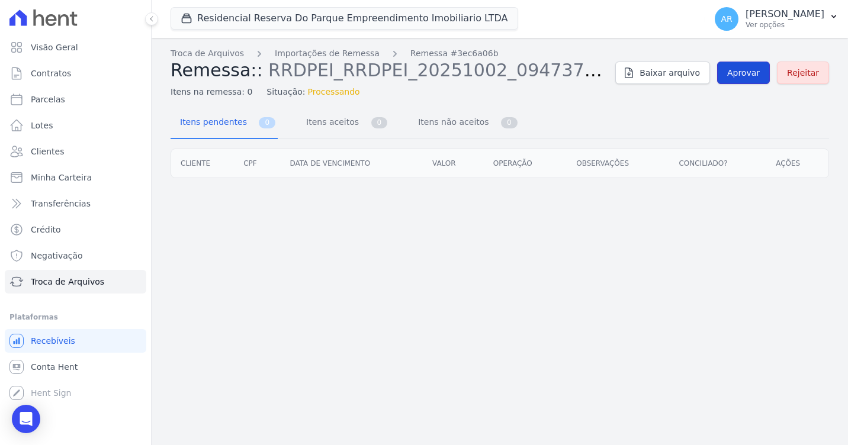
click at [745, 81] on link "Aprovar" at bounding box center [743, 73] width 53 height 23
click at [741, 71] on span "Aprovar" at bounding box center [743, 73] width 33 height 12
click at [758, 76] on span "Aprovar" at bounding box center [743, 73] width 33 height 12
click at [235, 324] on div "Troca de Arquivos Importações de Remessa Remessa #3ec6a06b Remessa:: RRDPEI_RRD…" at bounding box center [500, 241] width 696 height 407
click at [750, 70] on span "Aprovar" at bounding box center [743, 73] width 33 height 12
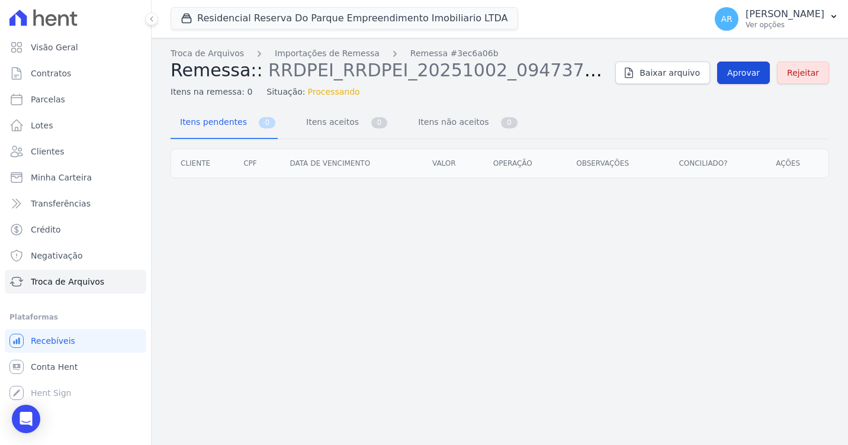
click at [750, 70] on span "Aprovar" at bounding box center [743, 73] width 33 height 12
click at [741, 73] on span "Aprovar" at bounding box center [743, 73] width 33 height 12
click at [282, 53] on link "Importações de Remessa" at bounding box center [327, 53] width 105 height 12
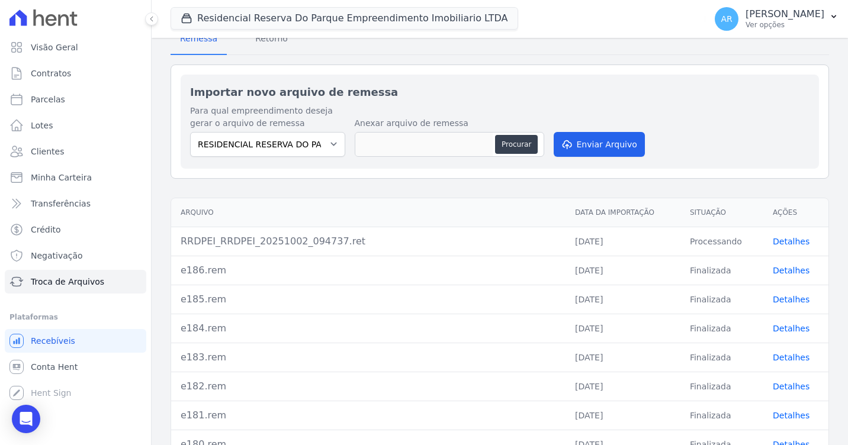
scroll to position [118, 0]
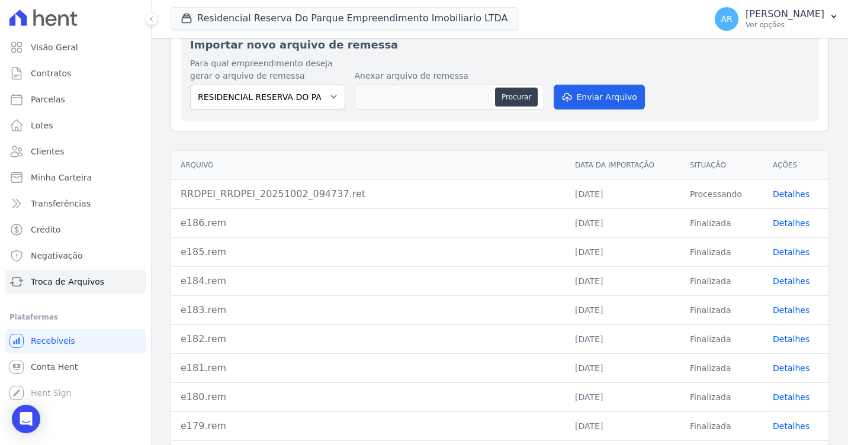
click at [799, 192] on td "Detalhes" at bounding box center [795, 193] width 65 height 29
click at [792, 197] on link "Detalhes" at bounding box center [791, 193] width 37 height 9
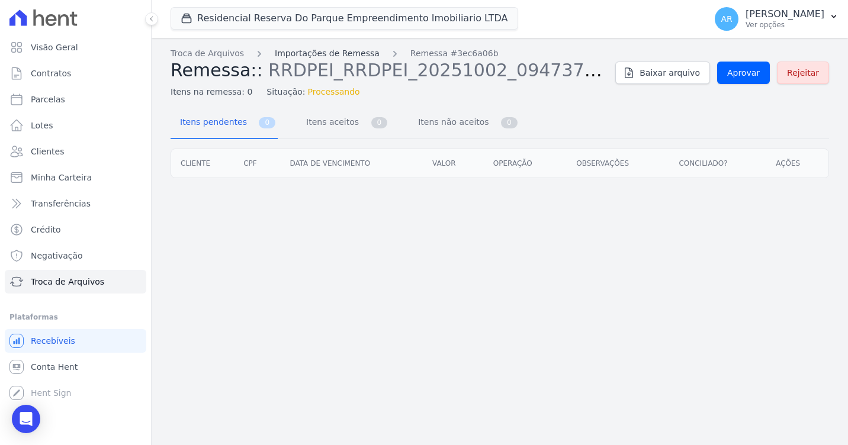
click at [310, 52] on link "Importações de Remessa" at bounding box center [327, 53] width 105 height 12
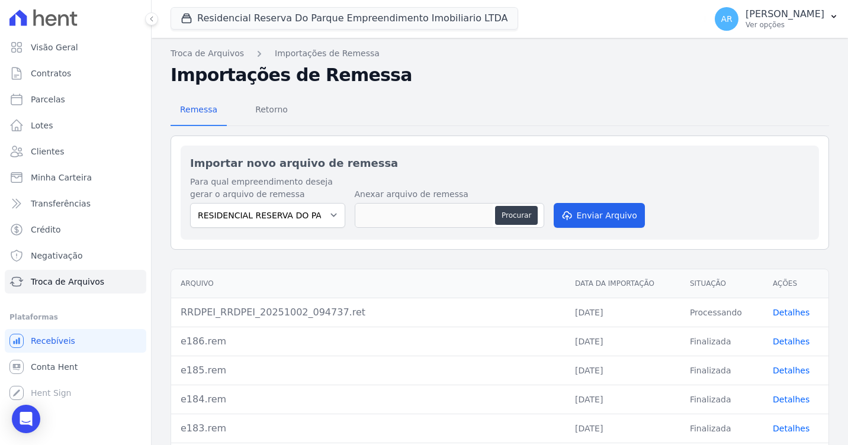
click at [613, 118] on div "Remessa Retorno" at bounding box center [500, 110] width 659 height 31
click at [794, 312] on link "Detalhes" at bounding box center [791, 312] width 37 height 9
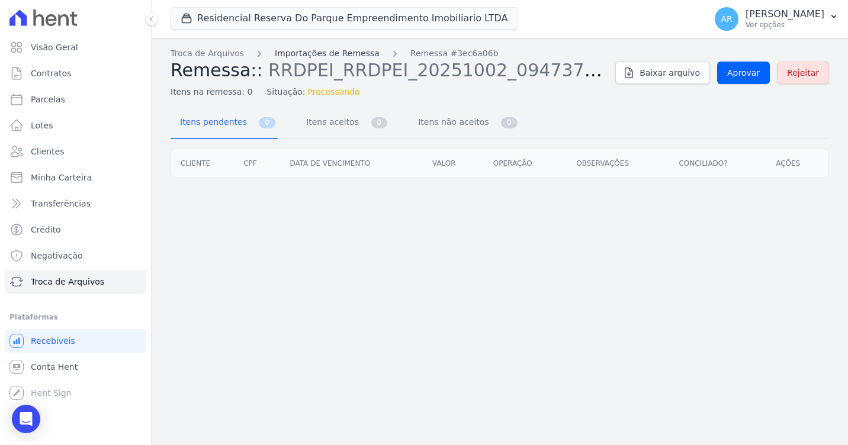
click at [298, 57] on link "Importações de Remessa" at bounding box center [327, 53] width 105 height 12
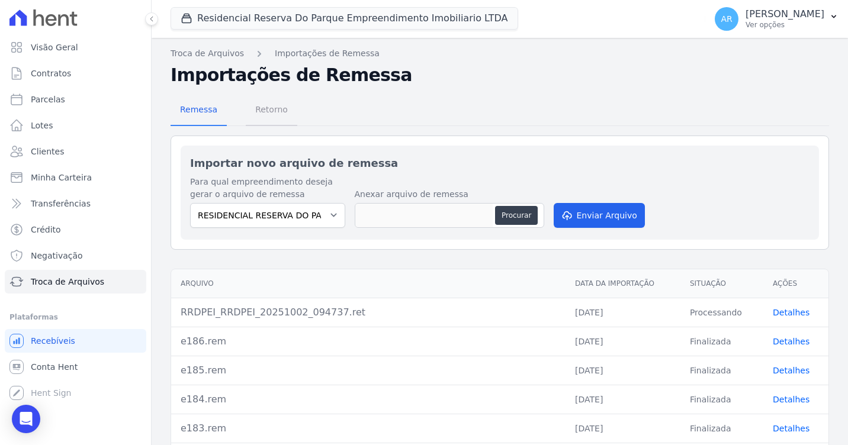
click at [252, 116] on span "Retorno" at bounding box center [271, 110] width 47 height 24
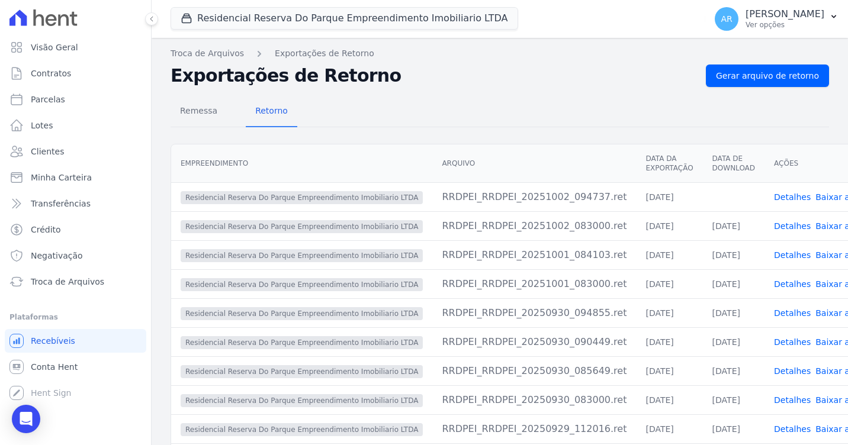
click at [774, 197] on link "Detalhes" at bounding box center [792, 196] width 37 height 9
click at [766, 81] on span "Gerar arquivo de retorno" at bounding box center [767, 76] width 103 height 12
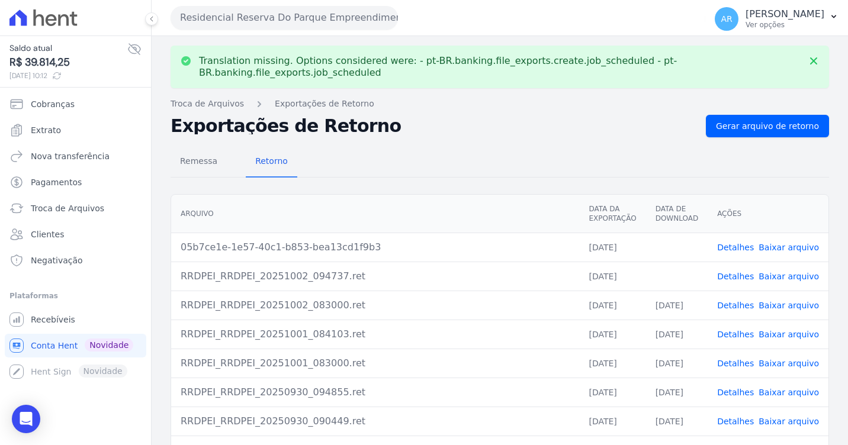
click at [735, 243] on link "Detalhes" at bounding box center [735, 247] width 37 height 9
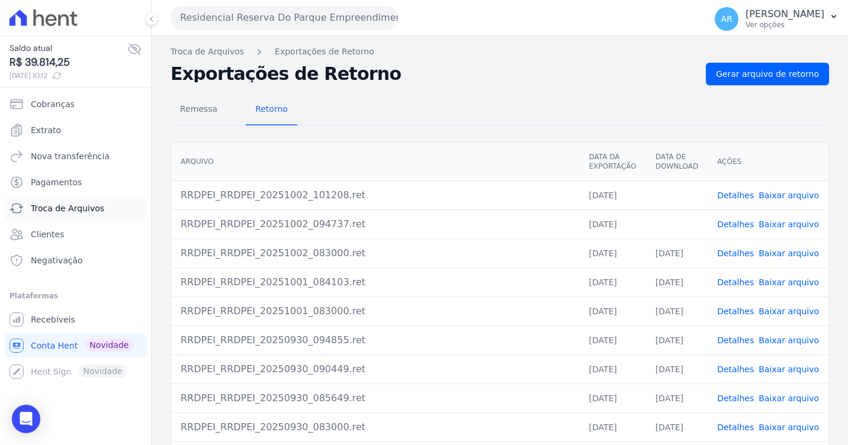
click at [81, 209] on span "Troca de Arquivos" at bounding box center [67, 209] width 73 height 12
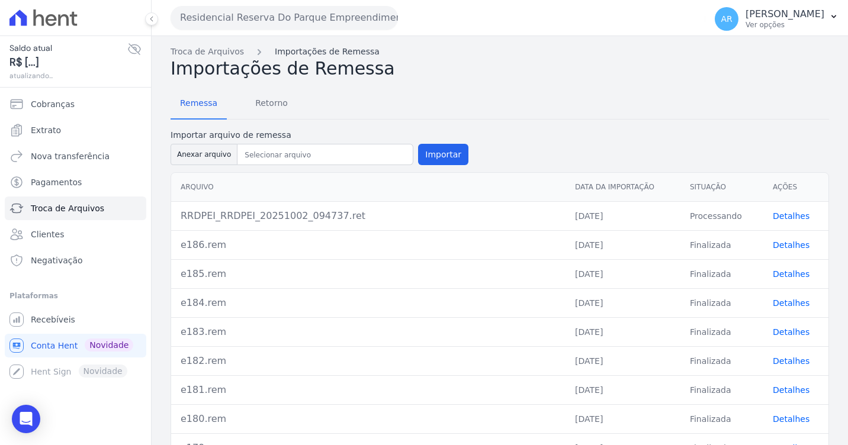
click at [329, 48] on link "Importações de Remessa" at bounding box center [327, 52] width 105 height 12
